Goal: Task Accomplishment & Management: Complete application form

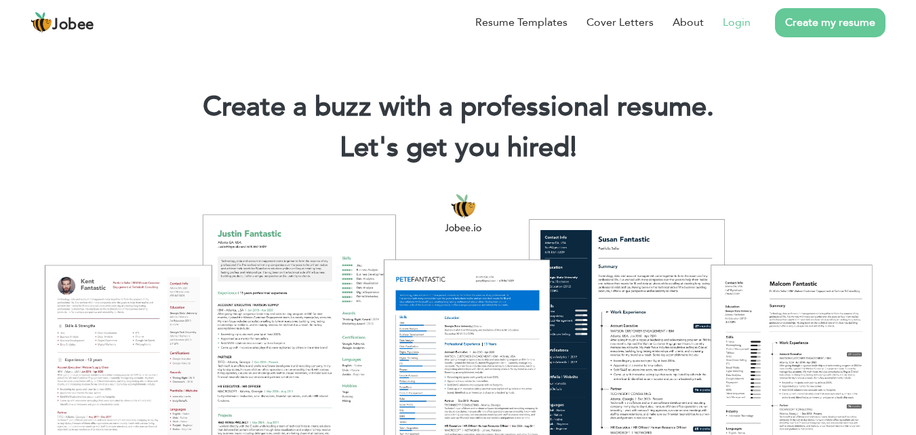
click at [738, 24] on link "Login" at bounding box center [737, 22] width 28 height 16
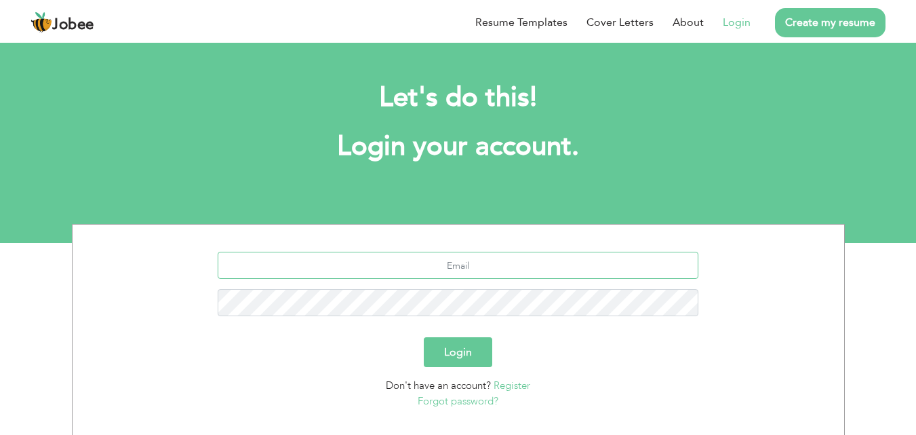
click at [469, 261] on input "text" at bounding box center [458, 264] width 481 height 27
type input "Shahryarrajpoot879@gmail.com"
click at [424, 337] on button "Login" at bounding box center [458, 352] width 68 height 30
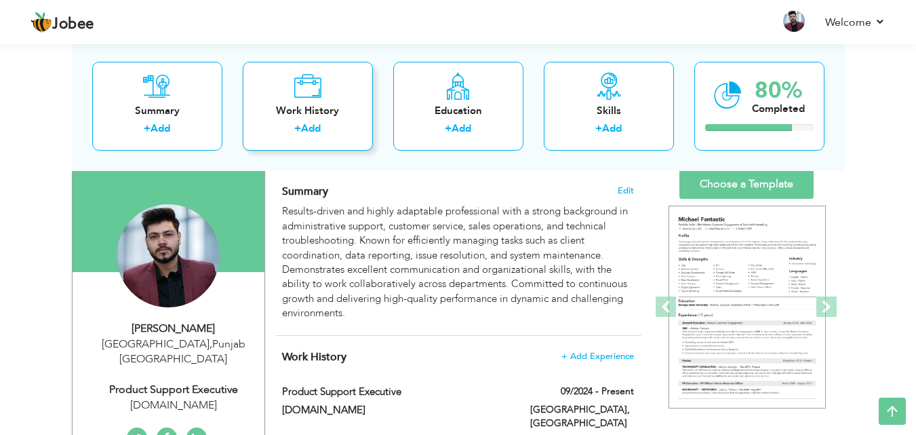
click at [294, 88] on icon at bounding box center [308, 85] width 28 height 27
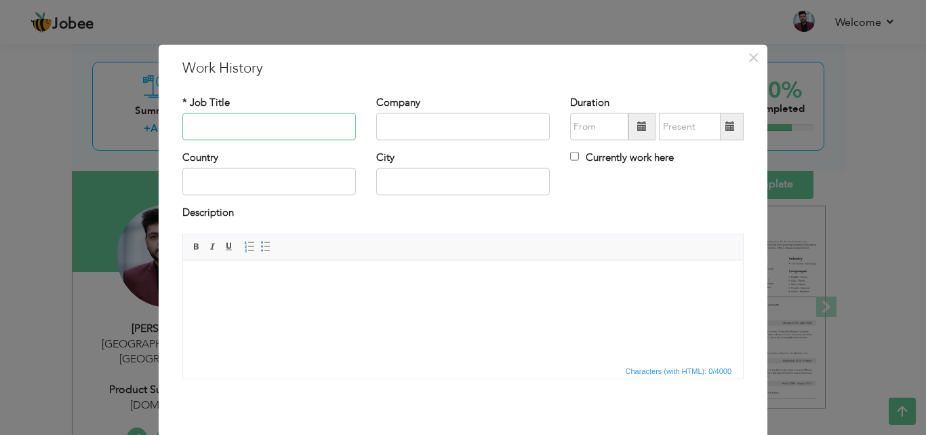
click at [278, 123] on input "text" at bounding box center [269, 126] width 174 height 27
click at [259, 128] on input "Customer" at bounding box center [269, 126] width 174 height 27
paste input "Support Representative"
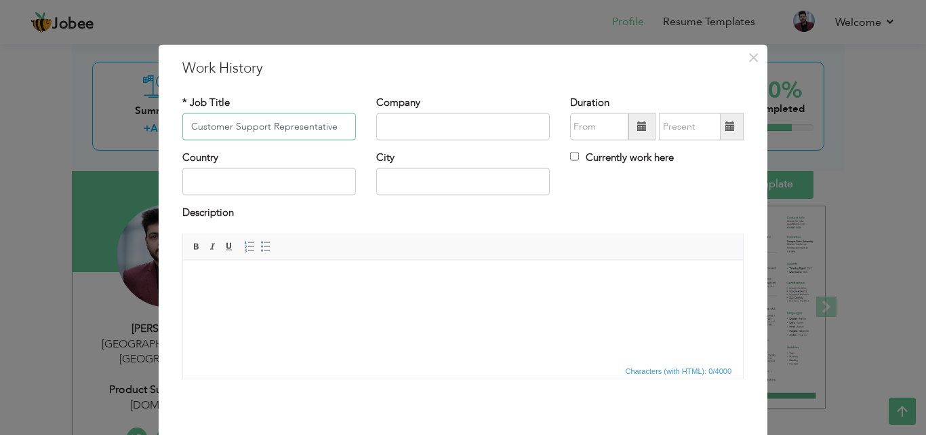
type input "Customer Support Representative"
click at [415, 132] on input "text" at bounding box center [463, 126] width 174 height 27
type input "[GEOGRAPHIC_DATA]"
click at [631, 125] on span at bounding box center [641, 126] width 27 height 27
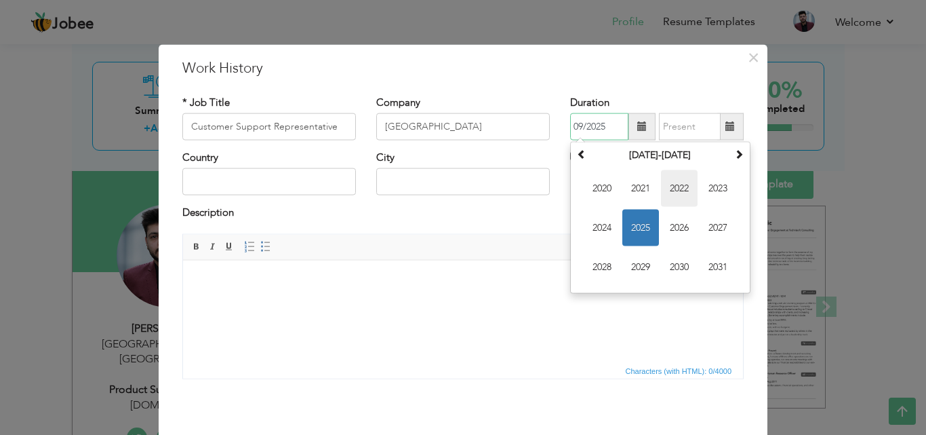
click at [670, 183] on span "2022" at bounding box center [679, 188] width 37 height 37
click at [672, 190] on span "Mar" at bounding box center [679, 188] width 37 height 37
type input "03/2022"
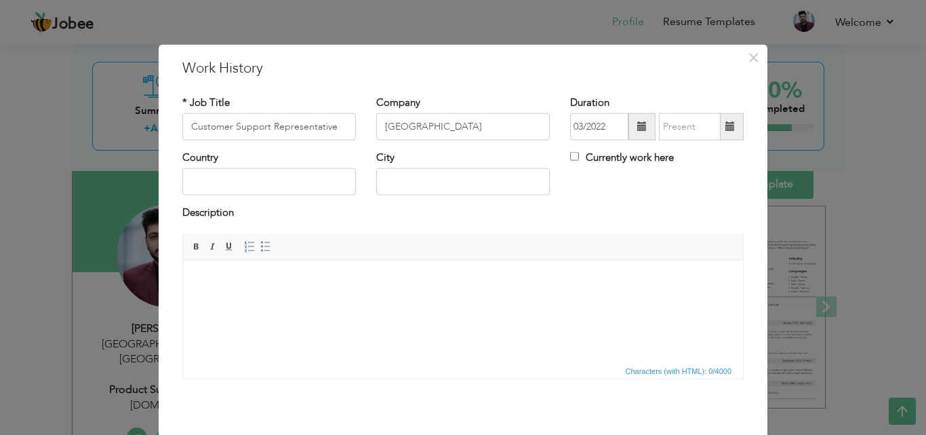
click at [727, 125] on span at bounding box center [729, 125] width 9 height 9
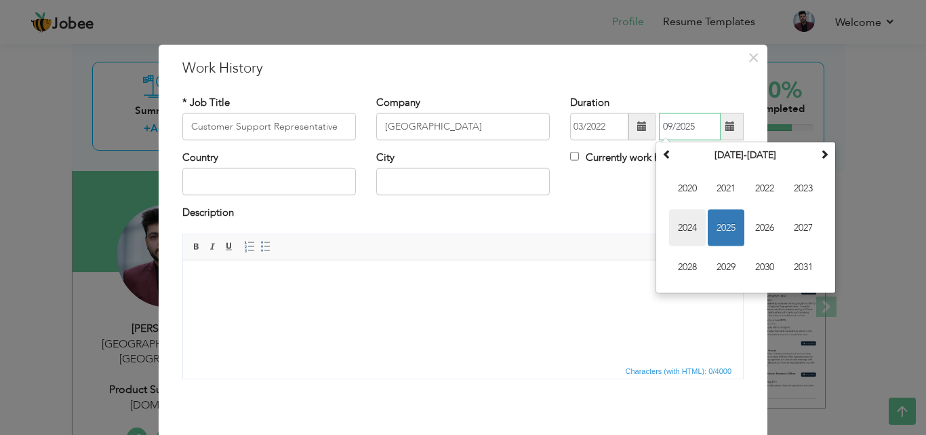
click at [691, 216] on span "2024" at bounding box center [687, 227] width 37 height 37
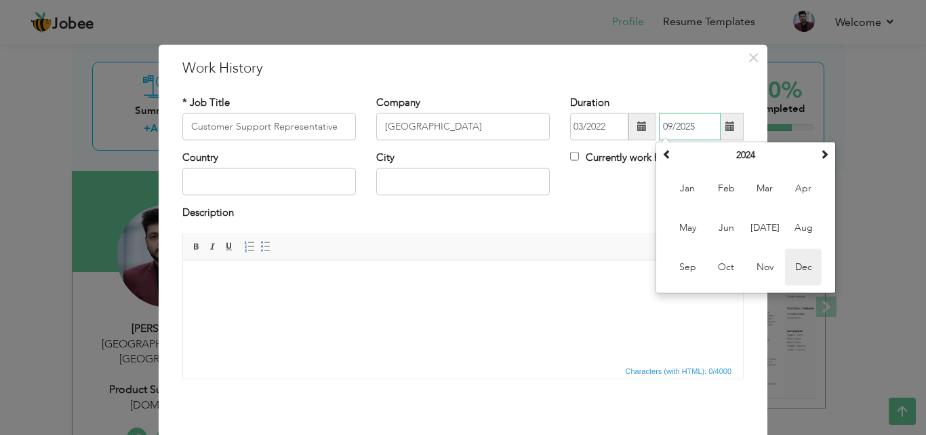
click at [810, 265] on span "Dec" at bounding box center [803, 267] width 37 height 37
type input "12/2024"
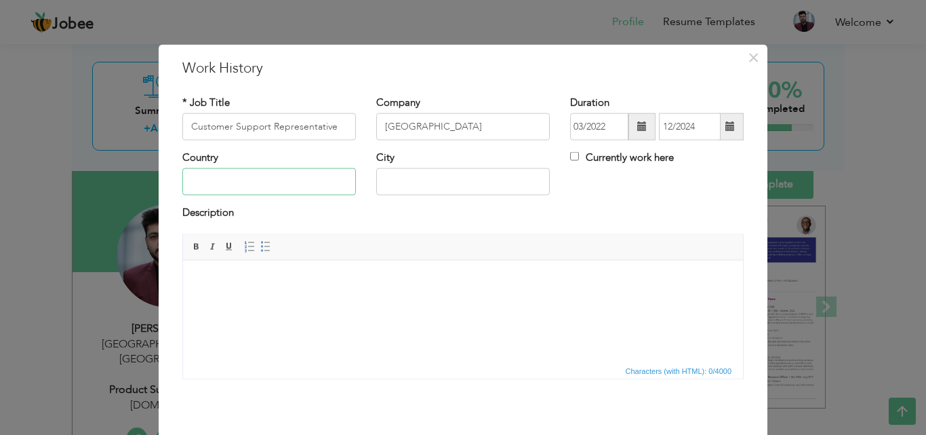
click at [308, 184] on input "text" at bounding box center [269, 181] width 174 height 27
type input "[GEOGRAPHIC_DATA]"
click at [388, 176] on input "text" at bounding box center [463, 181] width 174 height 27
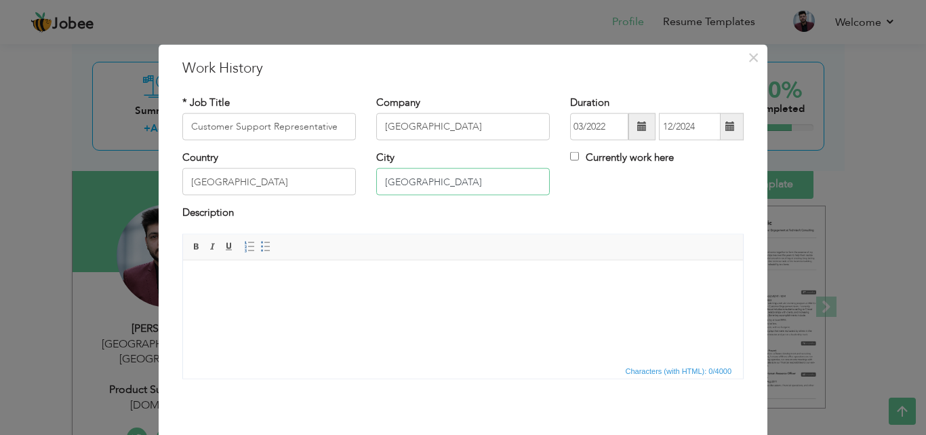
type input "[GEOGRAPHIC_DATA]"
click at [361, 301] on html at bounding box center [463, 280] width 560 height 41
click at [323, 285] on body "To enrich screen reader interactions, please activate Accessibility in Grammarl…" at bounding box center [463, 280] width 533 height 14
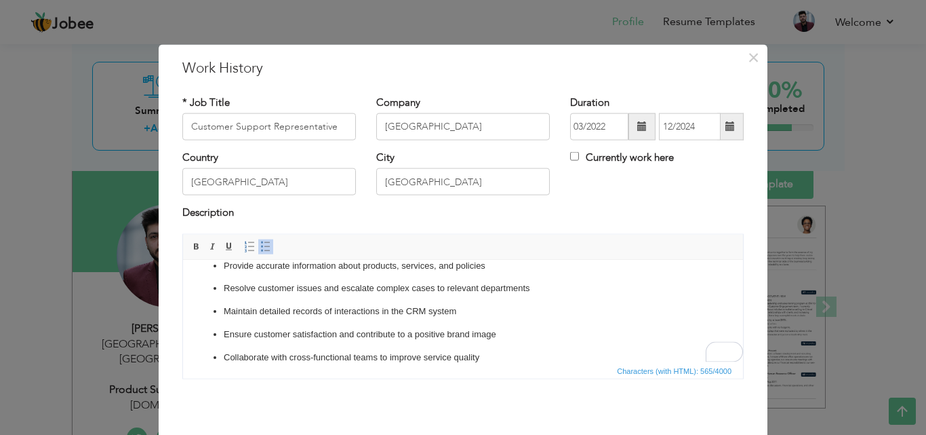
scroll to position [61, 0]
click at [395, 312] on p "Maintain detailed records of interactions in the CRM system" at bounding box center [463, 311] width 479 height 14
click at [396, 312] on p "Maintain detailed records of interactions in the CRM system" at bounding box center [463, 311] width 479 height 14
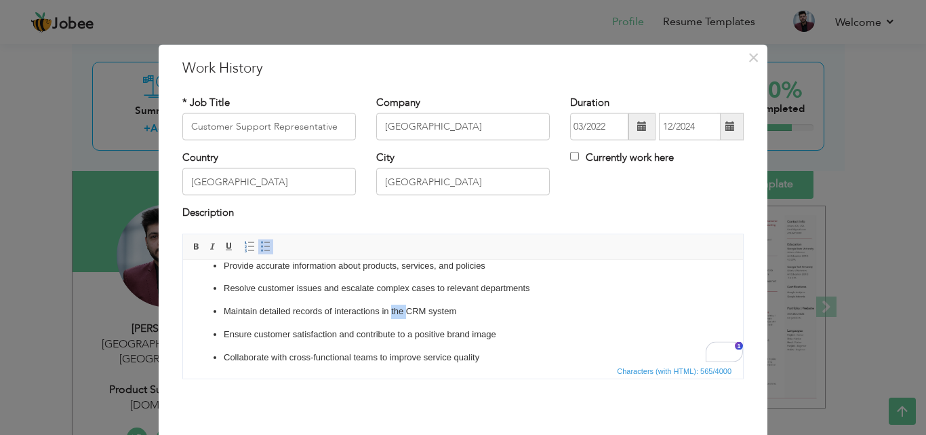
click at [396, 312] on p "Maintain detailed records of interactions in the CRM system" at bounding box center [463, 311] width 479 height 14
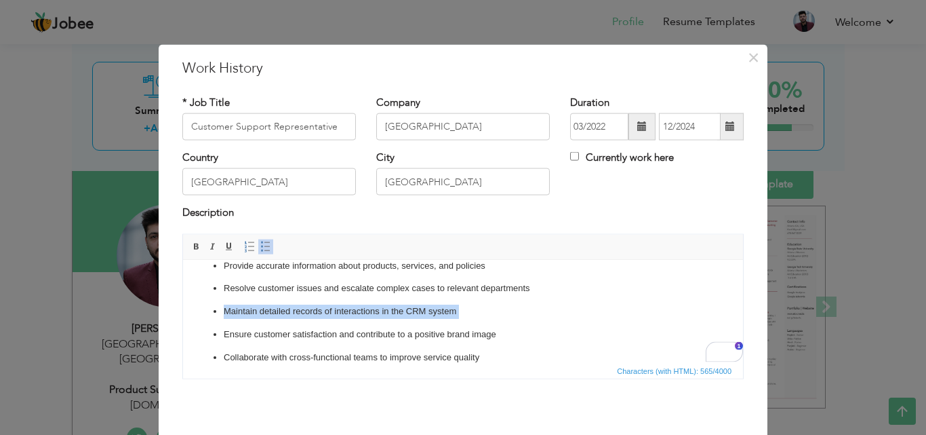
click at [396, 312] on p "Maintain detailed records of interactions in the CRM system" at bounding box center [463, 311] width 479 height 14
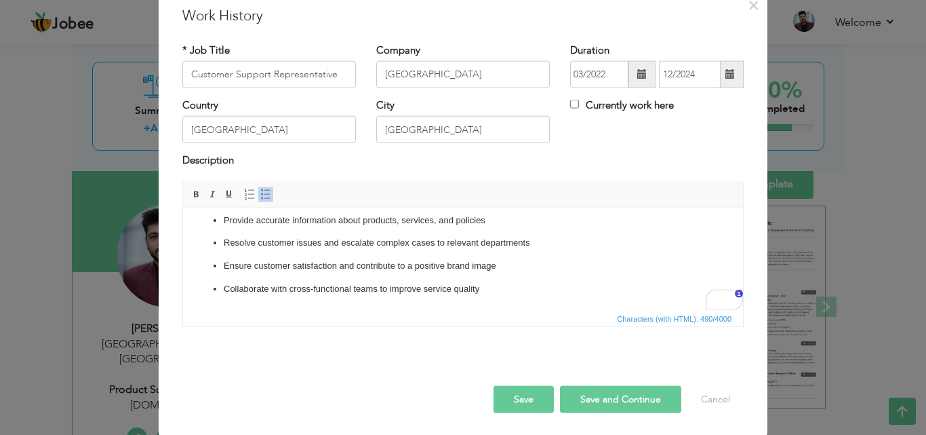
scroll to position [54, 0]
click at [527, 400] on button "Save" at bounding box center [523, 397] width 60 height 27
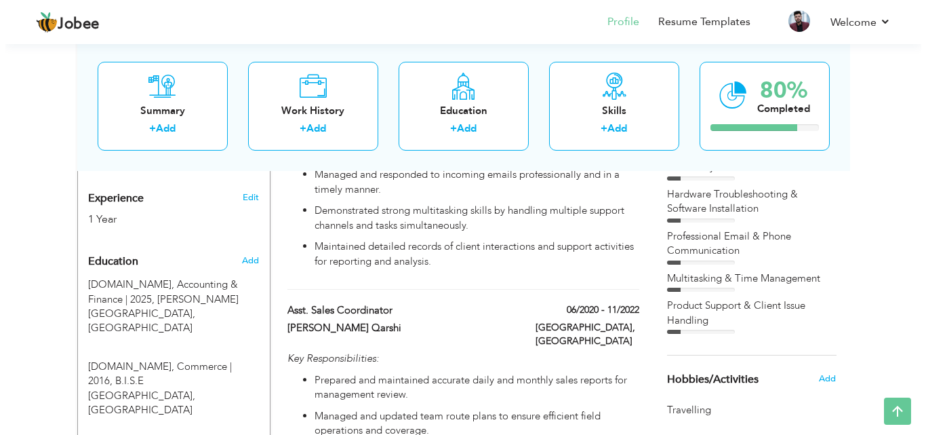
scroll to position [504, 0]
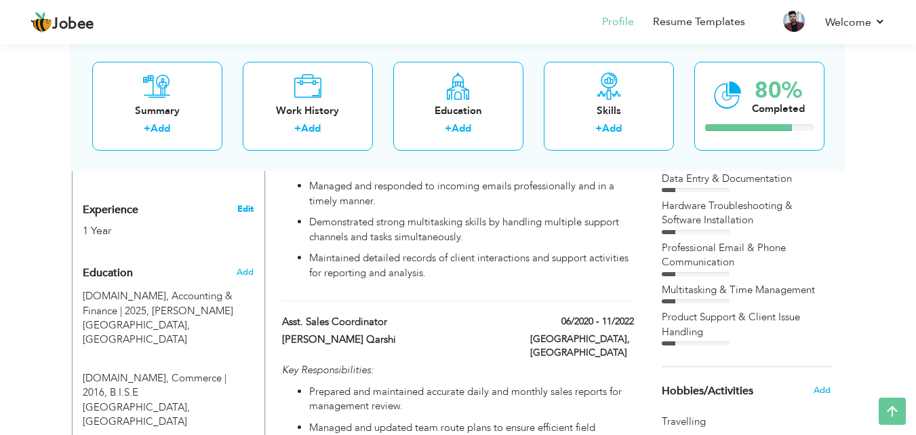
click at [240, 203] on link "Edit" at bounding box center [245, 209] width 16 height 12
type input "Shahriyar"
type input "Mehmood"
type input "03104514258"
select select "number:166"
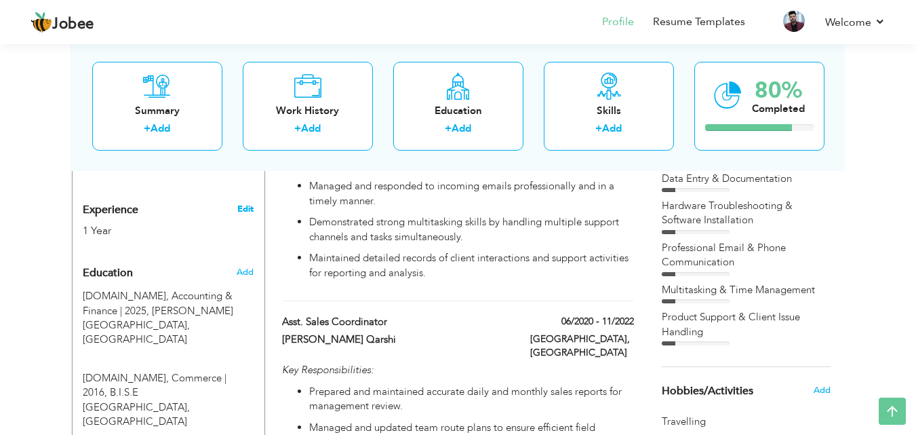
type input "[GEOGRAPHIC_DATA]"
select select "number:3"
type input "Rozee.Pk"
type input "Product Support Executive"
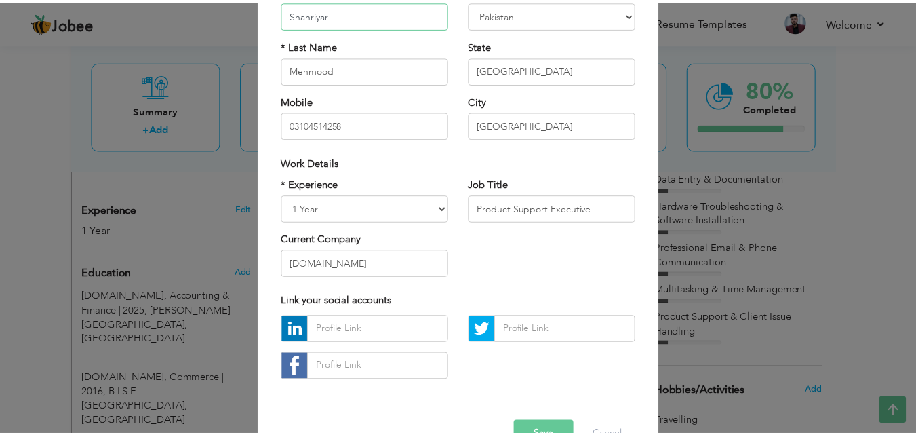
scroll to position [158, 0]
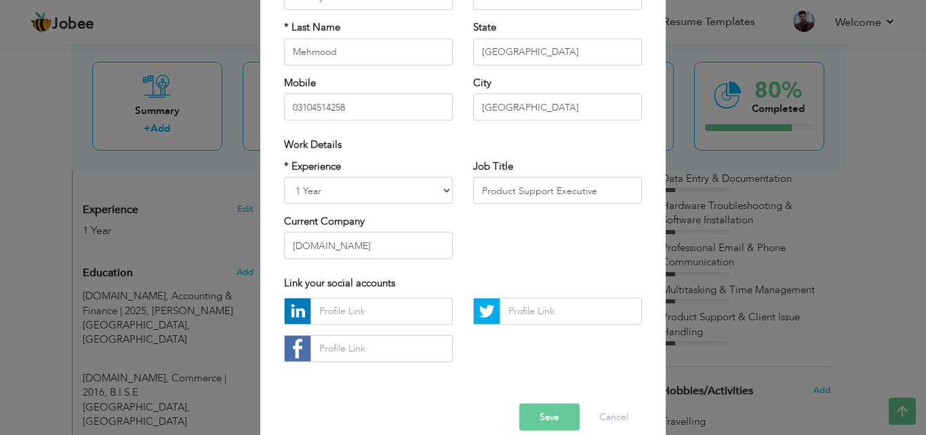
click at [544, 417] on button "Save" at bounding box center [549, 416] width 60 height 27
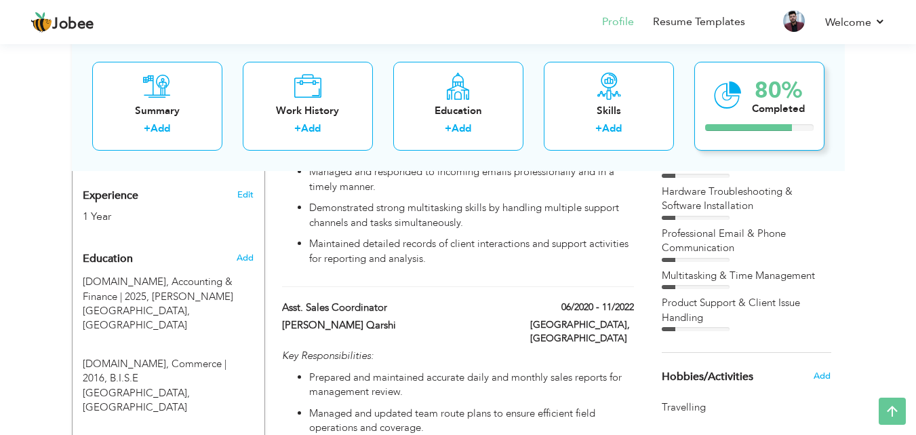
scroll to position [0, 0]
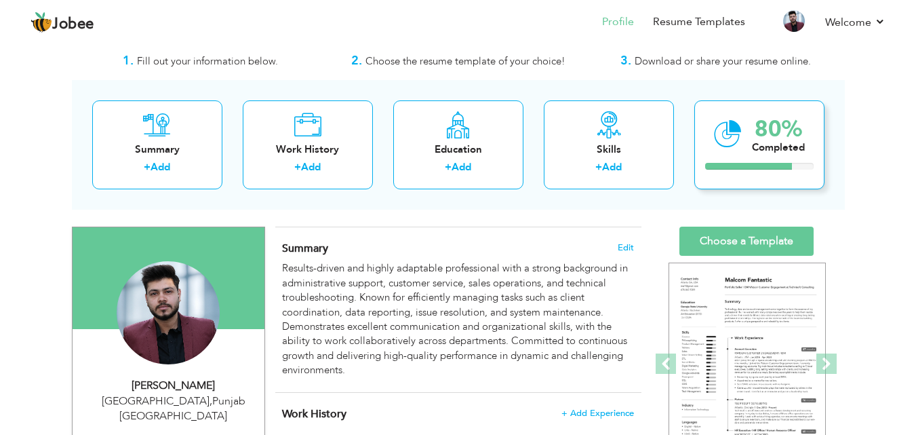
click at [712, 146] on div "80% Completed" at bounding box center [759, 144] width 130 height 89
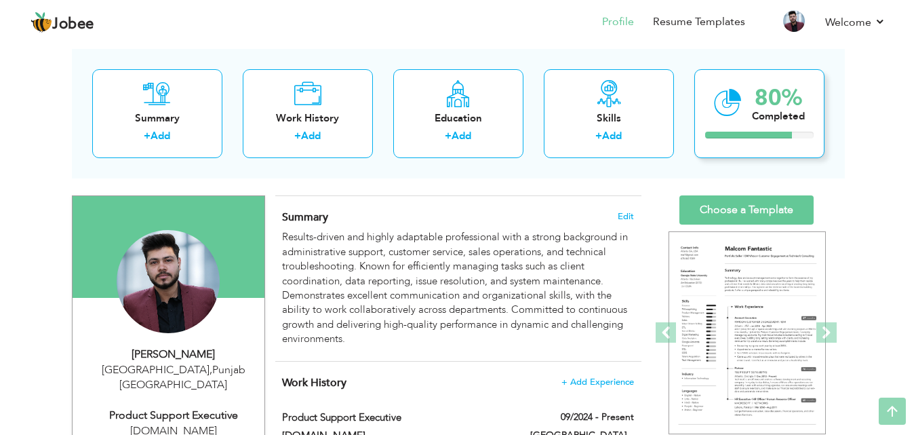
scroll to position [36, 0]
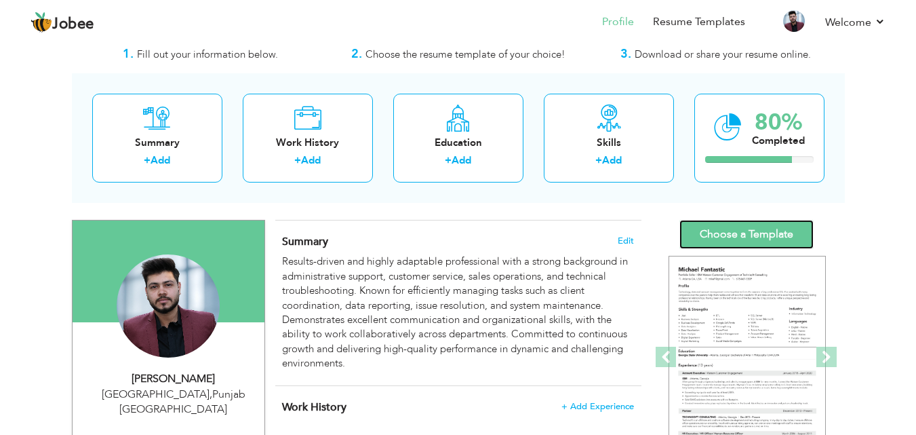
click at [747, 241] on link "Choose a Template" at bounding box center [746, 234] width 134 height 29
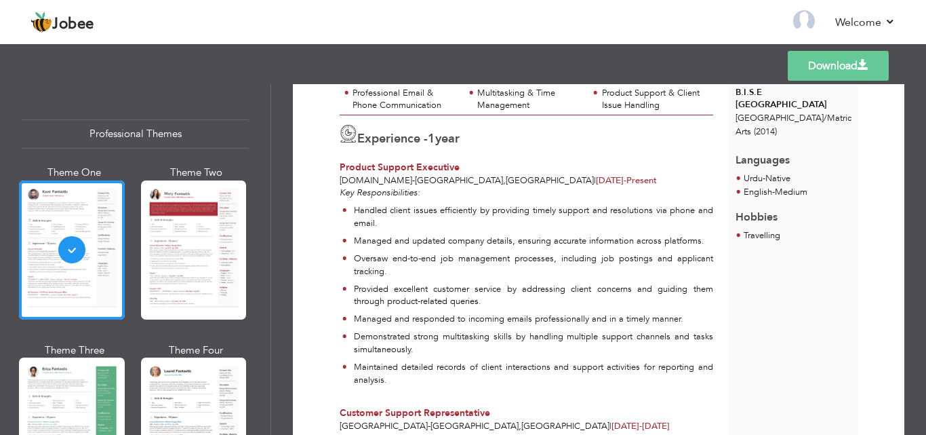
scroll to position [317, 0]
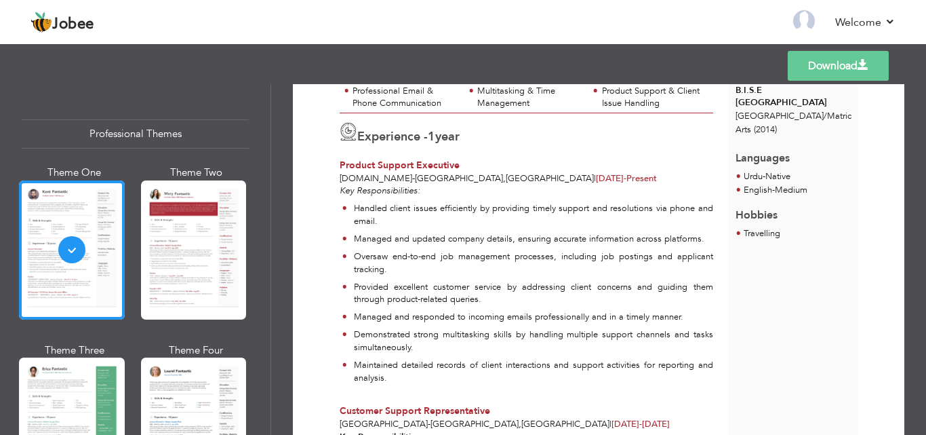
click at [477, 138] on div "Experience - 1 year" at bounding box center [527, 135] width 374 height 25
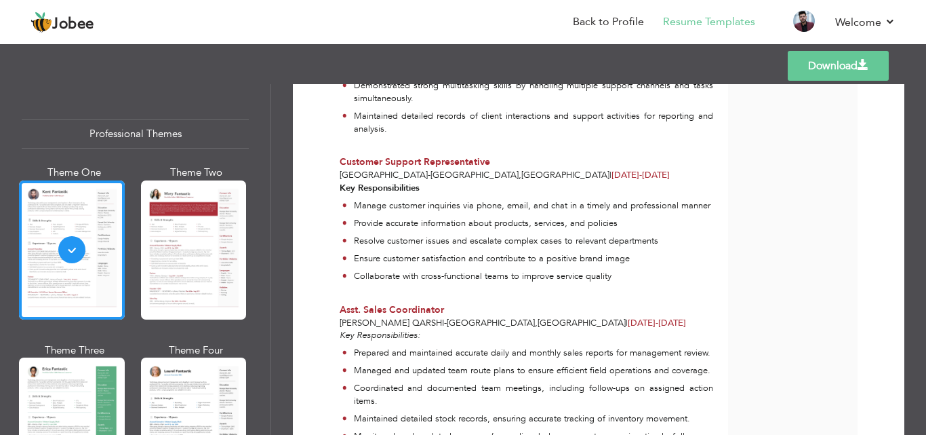
scroll to position [565, 0]
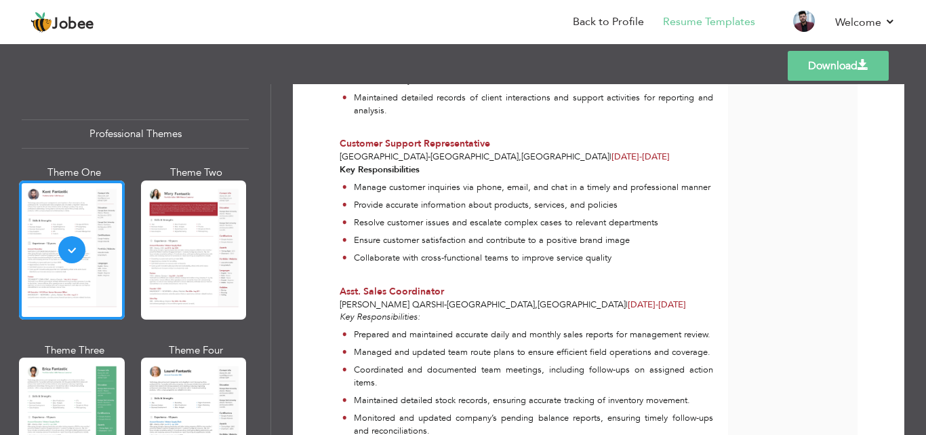
click at [791, 139] on div "Contact Info Lahore , Punjab Pakistan shahryarrajpoot879@gmail.com 03104514258 …" at bounding box center [792, 125] width 129 height 1169
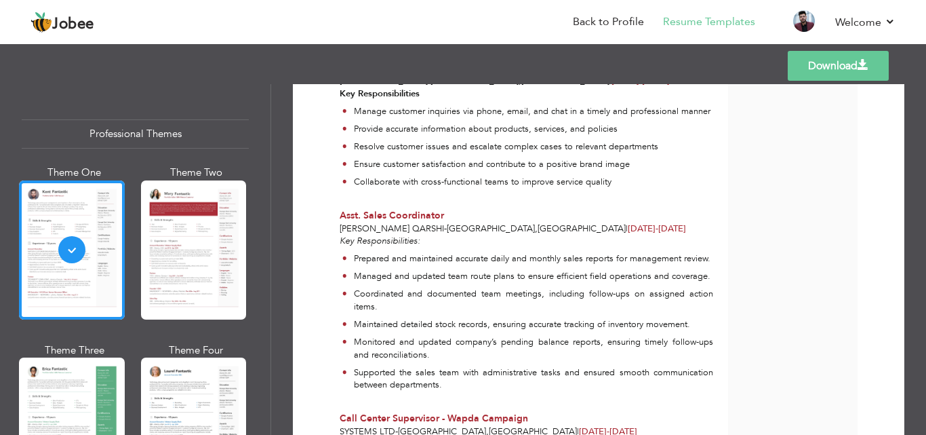
click at [791, 139] on div "Contact Info Lahore , Punjab Pakistan shahryarrajpoot879@gmail.com 03104514258 …" at bounding box center [792, 49] width 129 height 1169
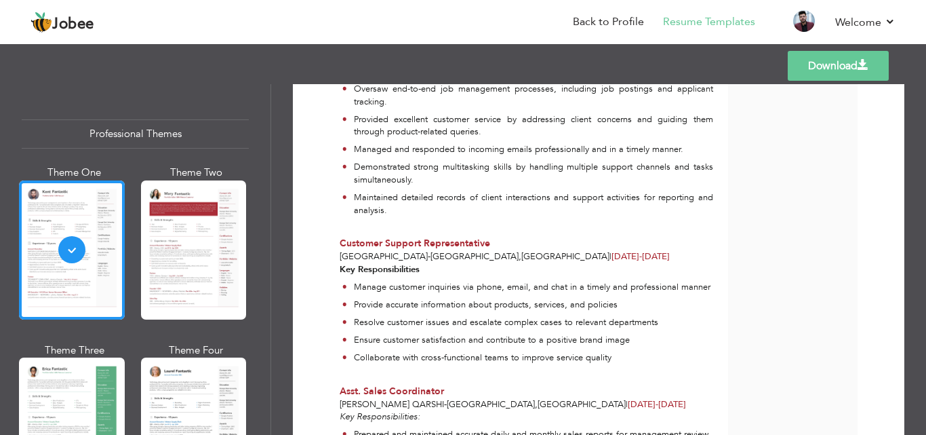
scroll to position [483, 0]
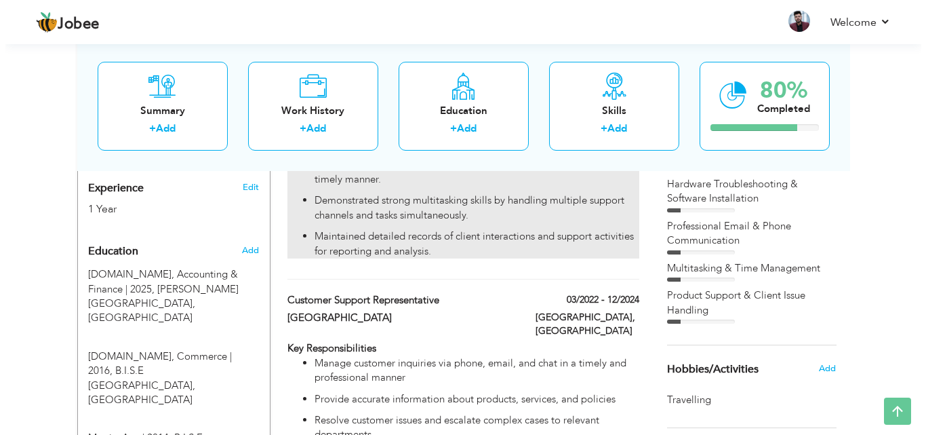
scroll to position [525, 0]
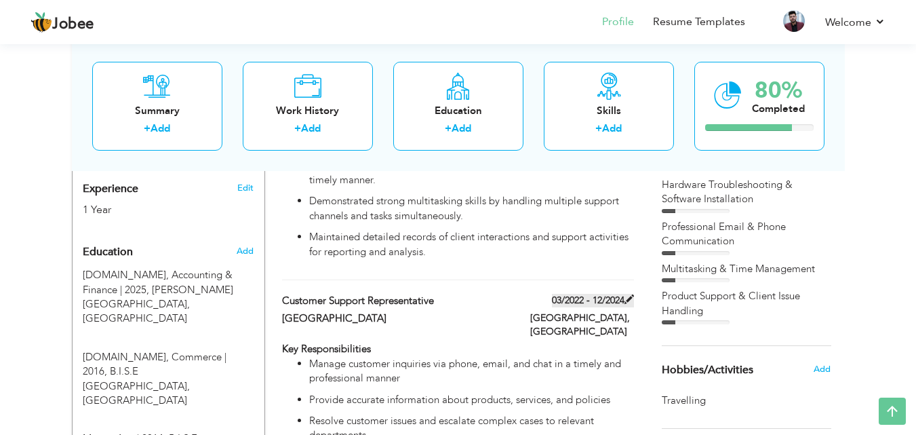
click at [573, 294] on label "03/2022 - 12/2024" at bounding box center [593, 301] width 82 height 14
type input "Customer Support Representative"
type input "Halcyon Medical Center"
type input "03/2022"
type input "12/2024"
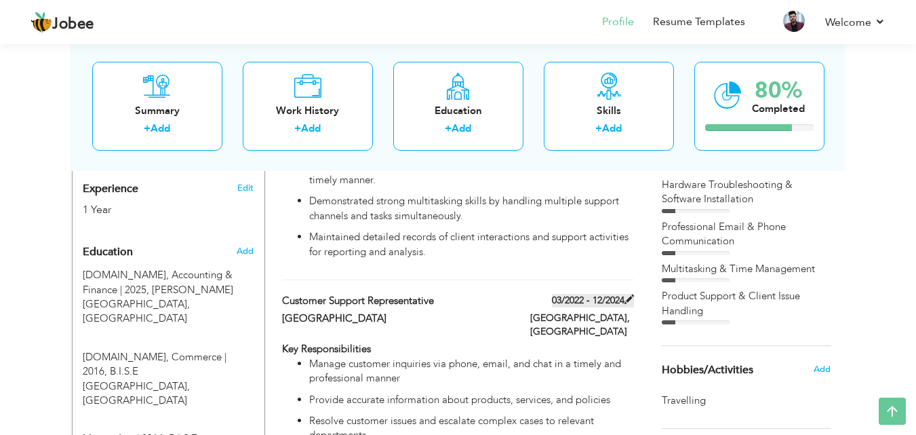
type input "[GEOGRAPHIC_DATA]"
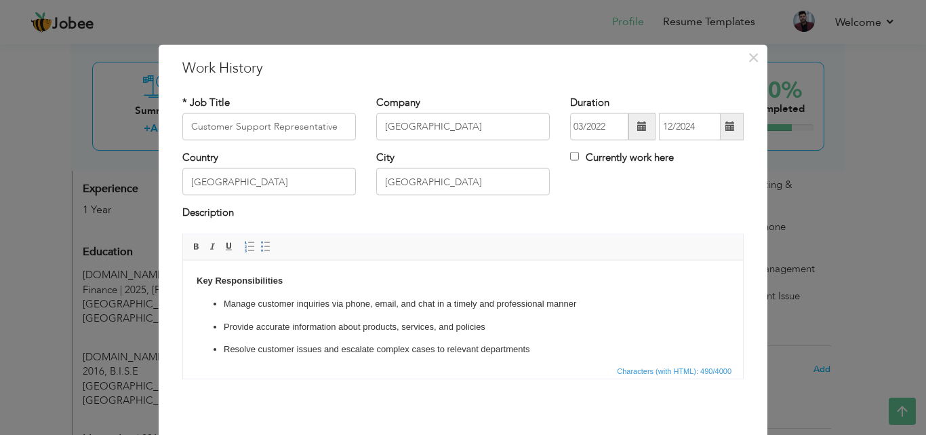
click at [637, 131] on span at bounding box center [641, 125] width 9 height 9
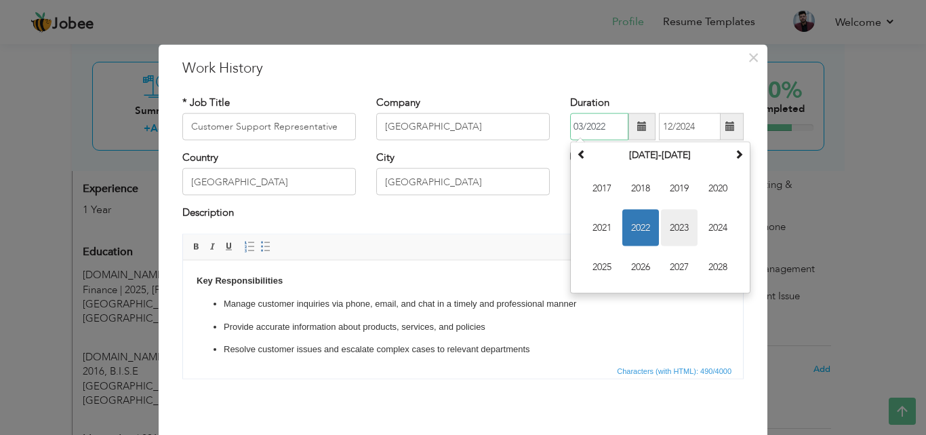
click at [679, 222] on span "2023" at bounding box center [679, 227] width 37 height 37
click at [605, 193] on span "Jan" at bounding box center [602, 188] width 37 height 37
type input "01/2023"
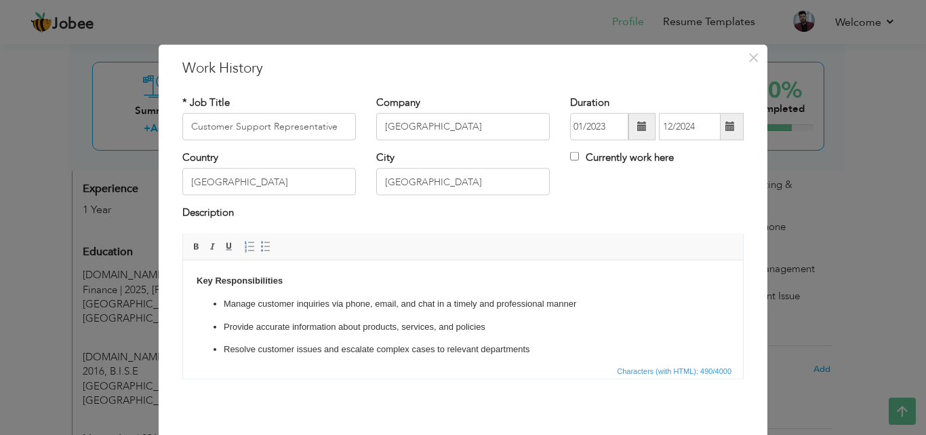
click at [727, 131] on span at bounding box center [729, 125] width 9 height 9
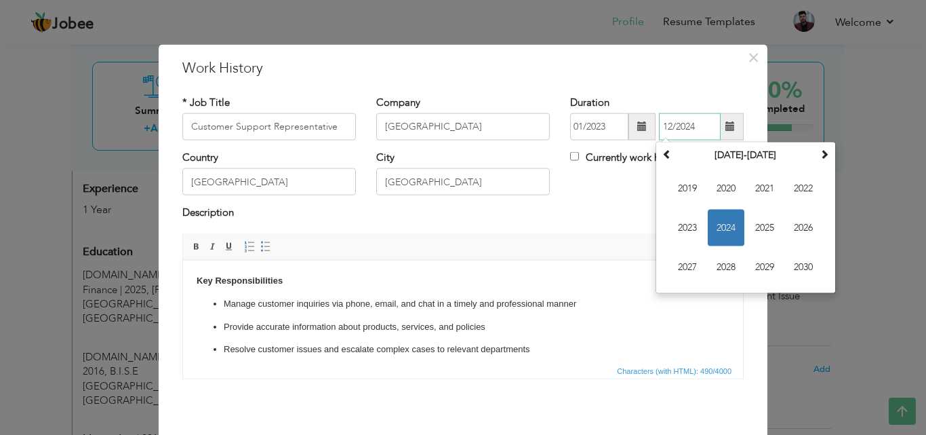
click at [715, 226] on span "2024" at bounding box center [726, 227] width 37 height 37
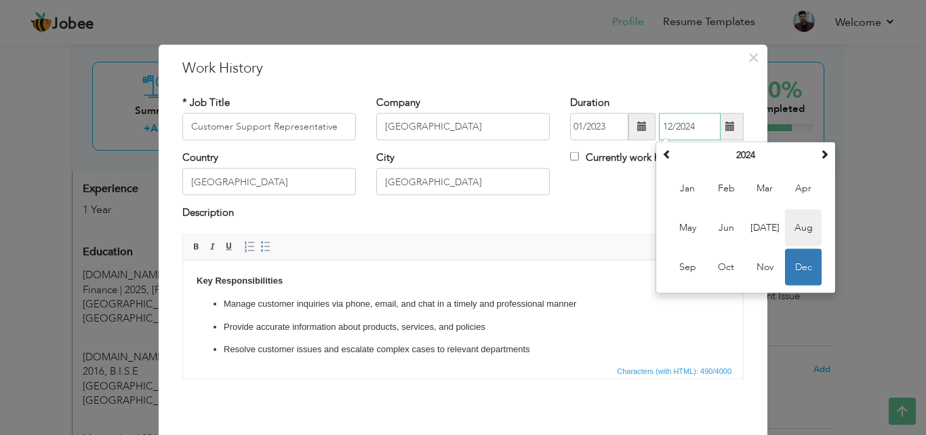
click at [791, 226] on span "Aug" at bounding box center [803, 227] width 37 height 37
type input "08/2024"
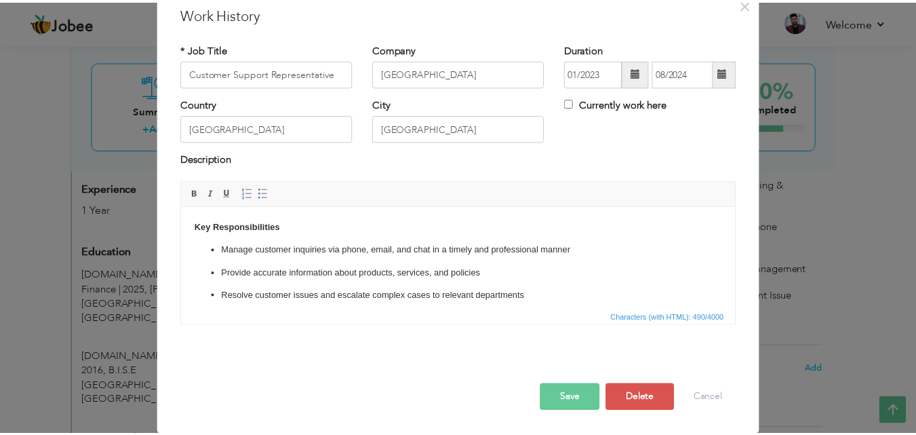
scroll to position [49, 0]
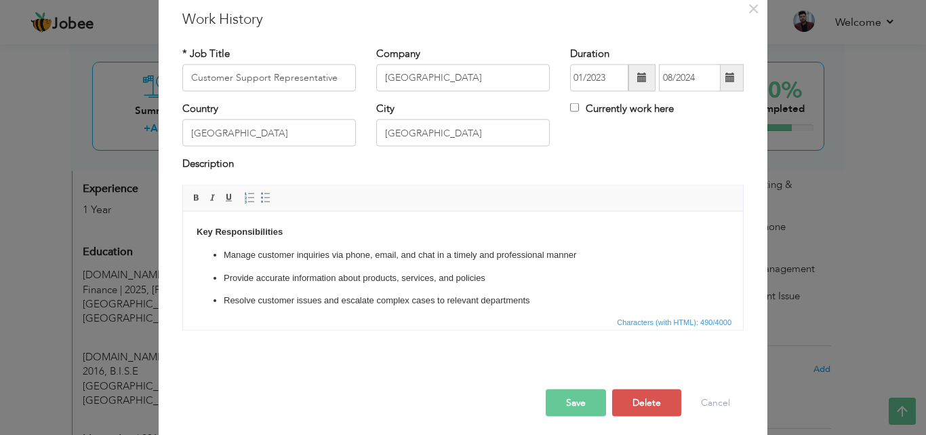
click at [571, 399] on button "Save" at bounding box center [576, 401] width 60 height 27
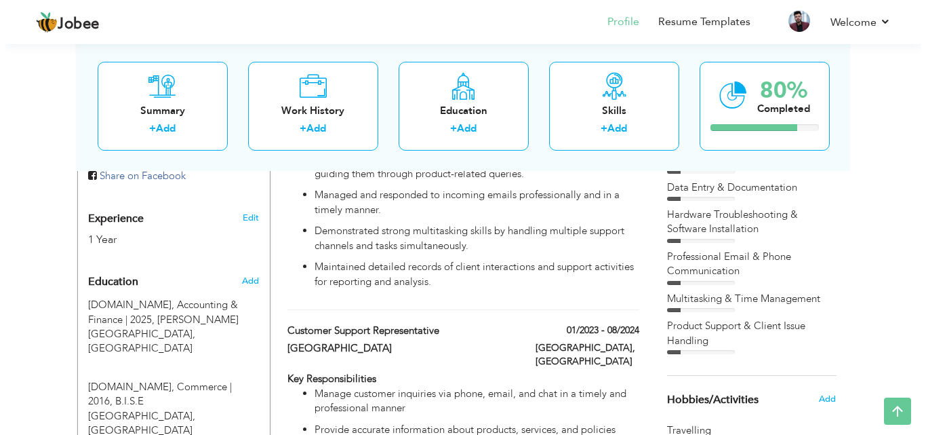
scroll to position [466, 0]
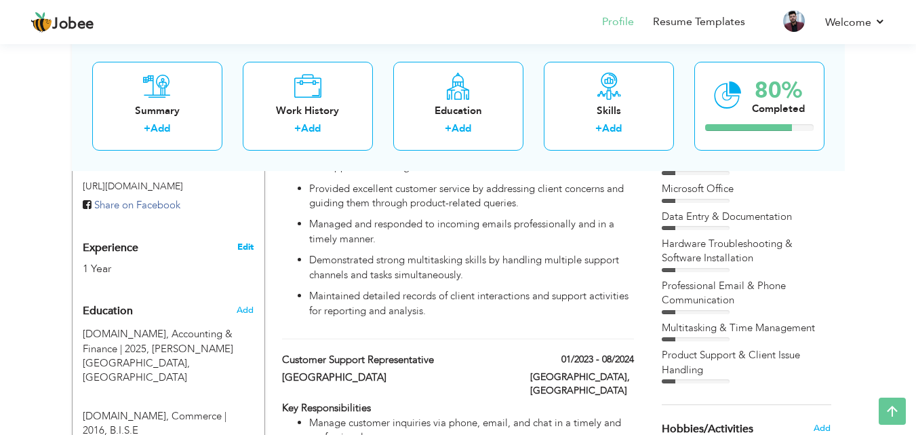
click at [247, 241] on link "Edit" at bounding box center [245, 247] width 16 height 12
select select "number:166"
select select "number:3"
type input "Rozee.Pk"
type input "Product Support Executive"
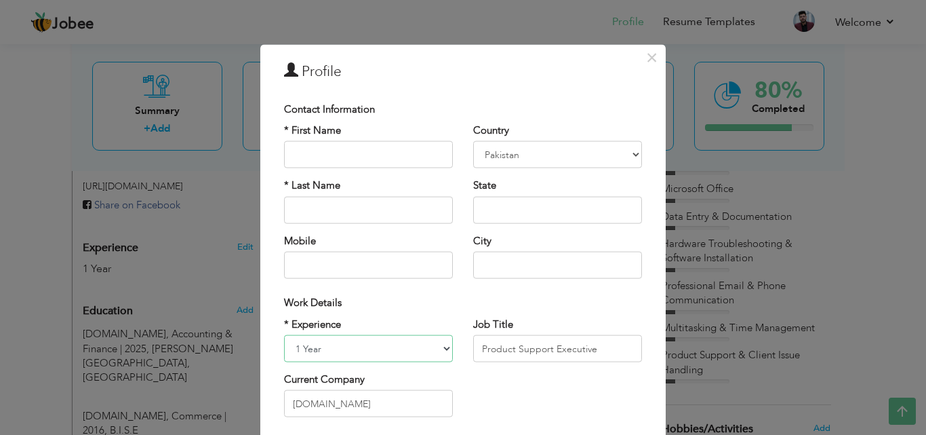
click at [373, 359] on select "Entry Level Less than 1 Year 1 Year 2 Years 3 Years 4 Years 5 Years 6 Years 7 Y…" at bounding box center [368, 348] width 169 height 27
select select "number:1"
click at [284, 335] on select "Entry Level Less than 1 Year 1 Year 2 Years 3 Years 4 Years 5 Years 6 Years 7 Y…" at bounding box center [368, 348] width 169 height 27
drag, startPoint x: 622, startPoint y: 354, endPoint x: 399, endPoint y: 359, distance: 223.1
click at [399, 359] on div "* Experience Entry Level Less than 1 Year 1 Year 2 Years 3 Years 4 Years 5 Year…" at bounding box center [463, 372] width 378 height 110
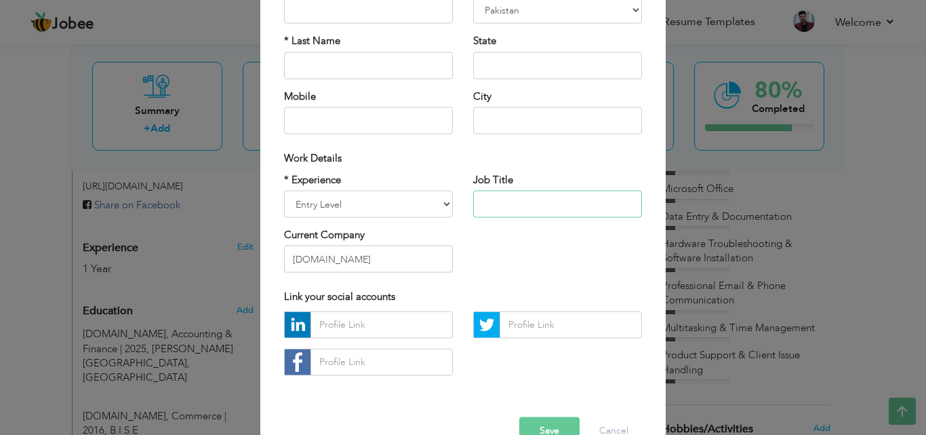
scroll to position [140, 0]
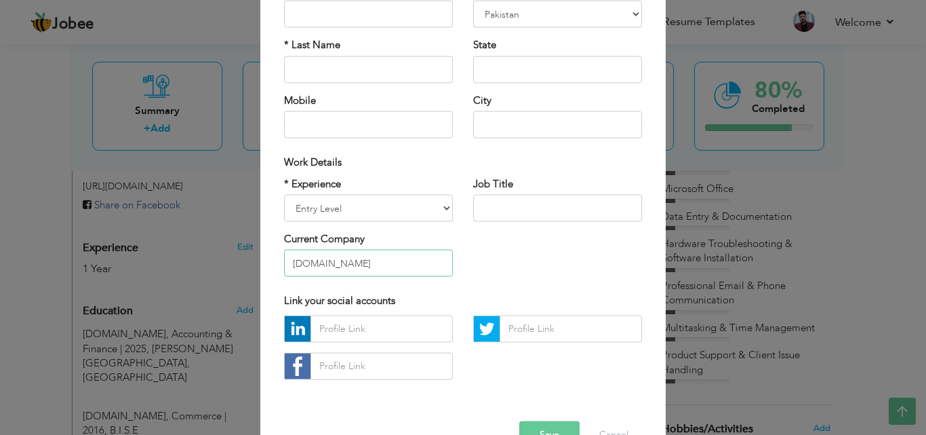
drag, startPoint x: 399, startPoint y: 262, endPoint x: 244, endPoint y: 266, distance: 155.3
click at [244, 266] on div "× Profile Contact Information * First Name * Last Name Mobile Aruba" at bounding box center [463, 217] width 926 height 435
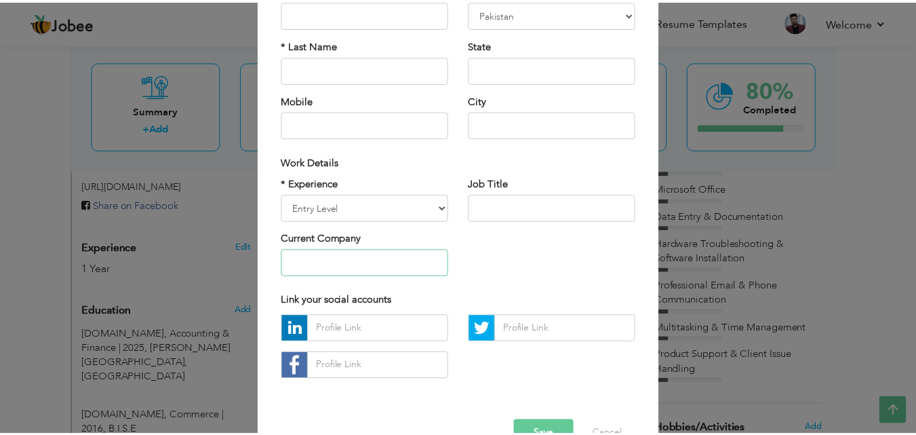
scroll to position [177, 0]
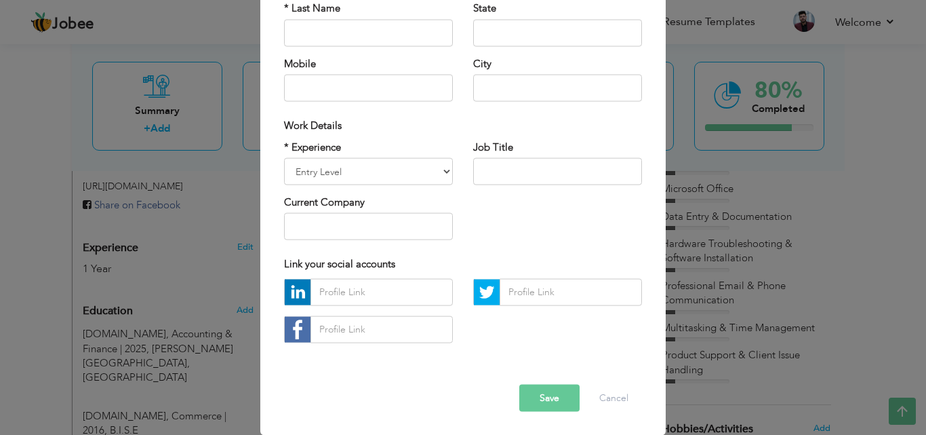
click at [558, 395] on button "Save" at bounding box center [549, 397] width 60 height 27
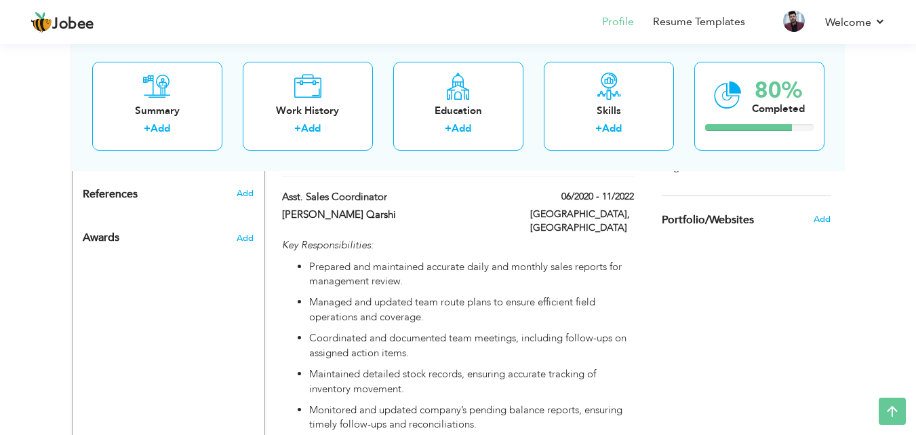
scroll to position [860, 0]
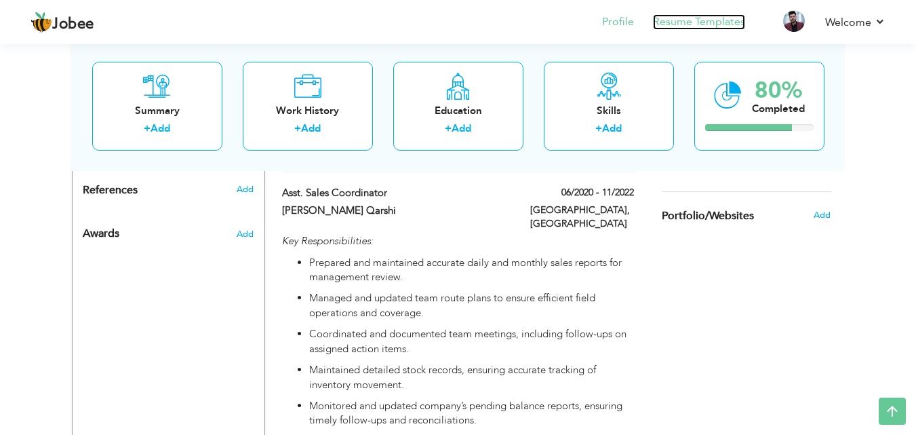
click at [709, 18] on link "Resume Templates" at bounding box center [699, 22] width 92 height 16
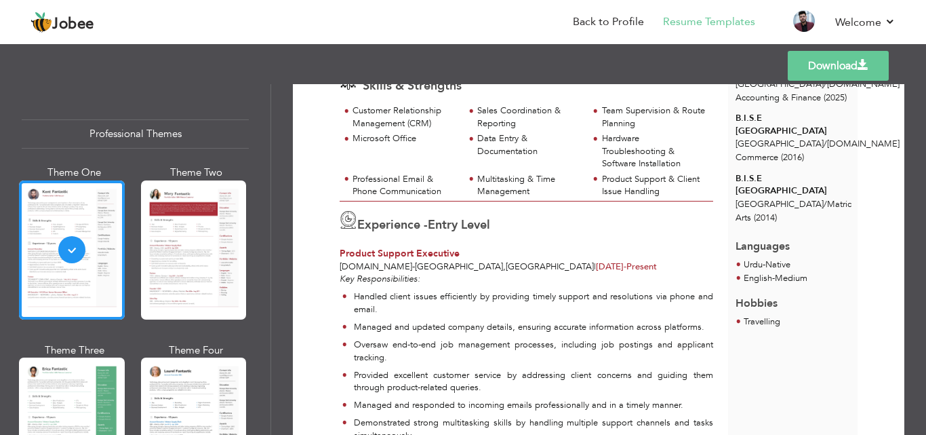
scroll to position [249, 0]
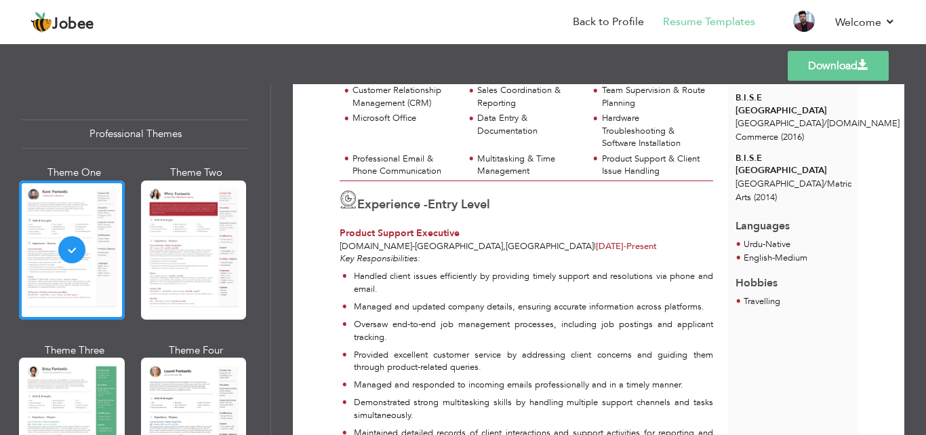
click at [811, 62] on link "Download" at bounding box center [838, 66] width 101 height 30
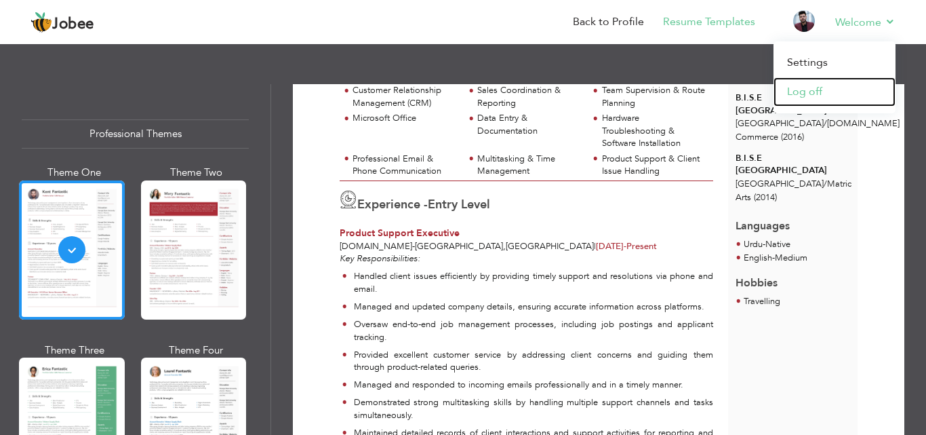
click at [826, 87] on link "Log off" at bounding box center [834, 91] width 122 height 29
